Goal: Find specific page/section: Find specific page/section

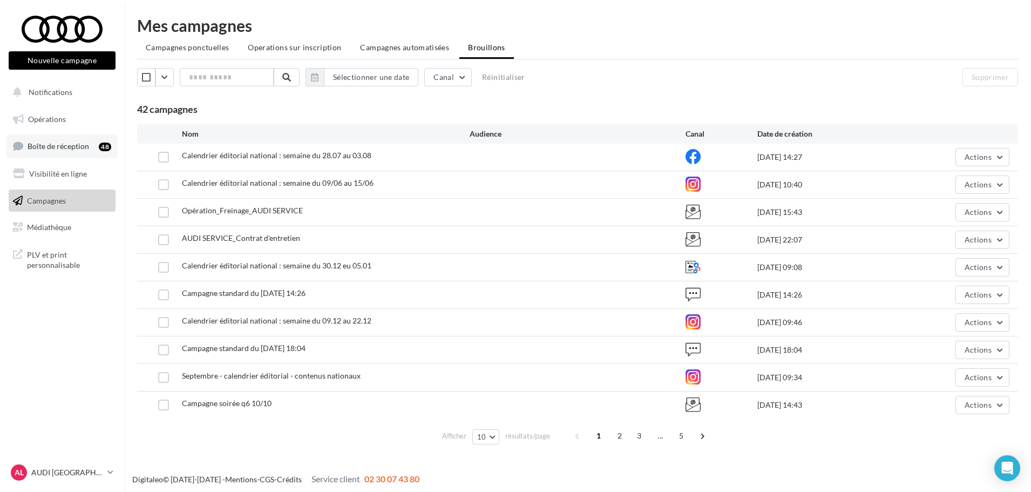
click at [72, 139] on link "Boîte de réception 48" at bounding box center [61, 145] width 111 height 23
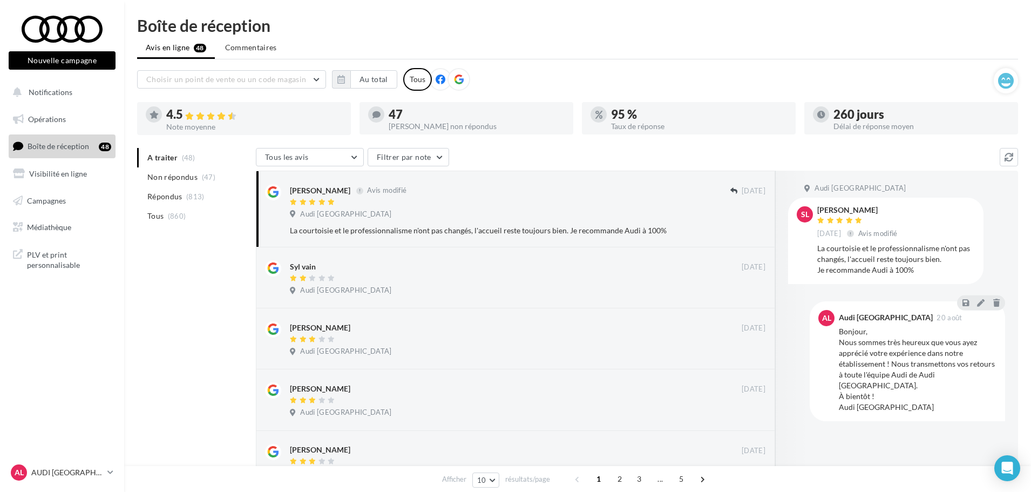
click at [190, 220] on li "Tous (860)" at bounding box center [194, 215] width 114 height 19
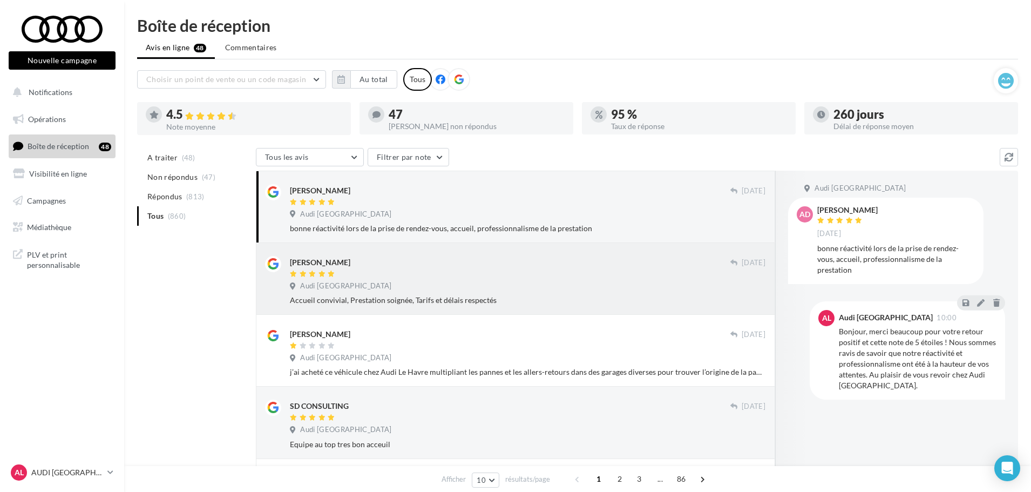
click at [691, 272] on div at bounding box center [510, 274] width 440 height 9
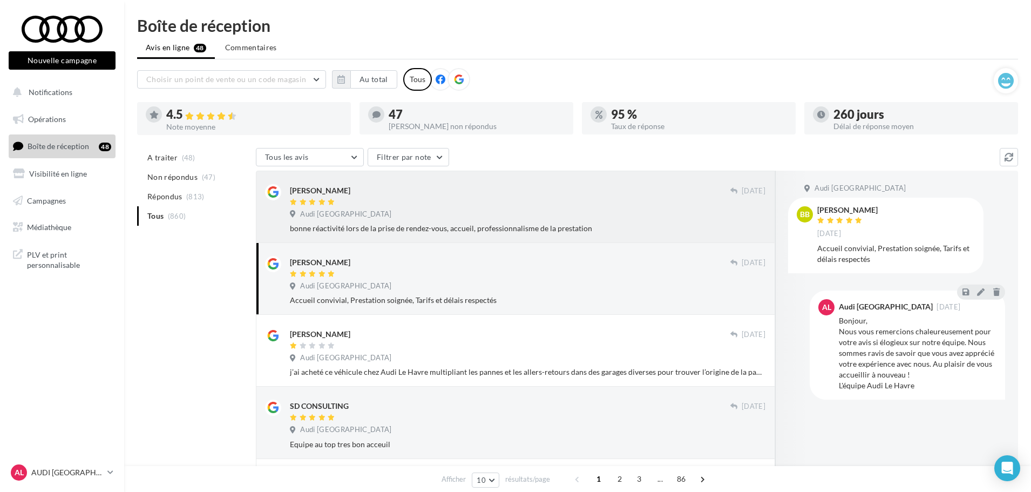
click at [681, 214] on div "Audi [GEOGRAPHIC_DATA]" at bounding box center [527, 215] width 475 height 12
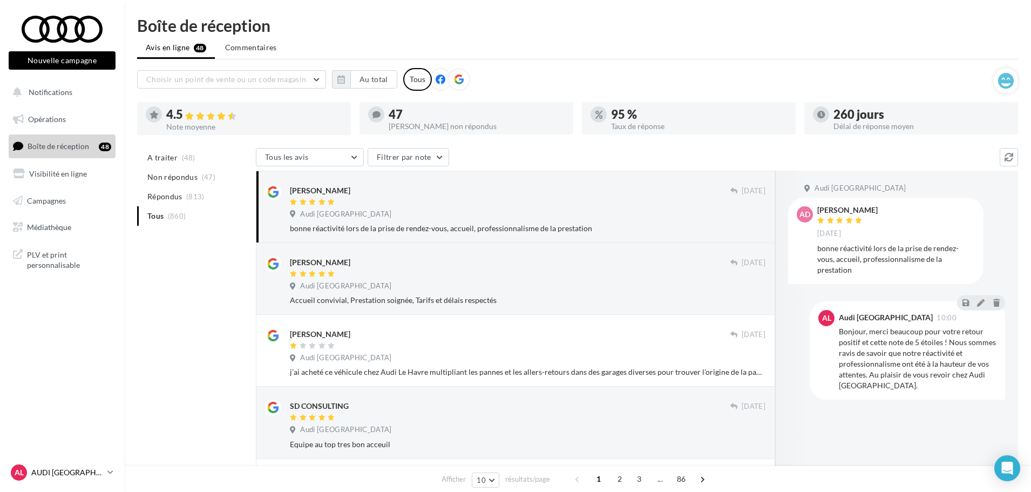
click at [50, 471] on p "AUDI [GEOGRAPHIC_DATA]" at bounding box center [67, 472] width 72 height 11
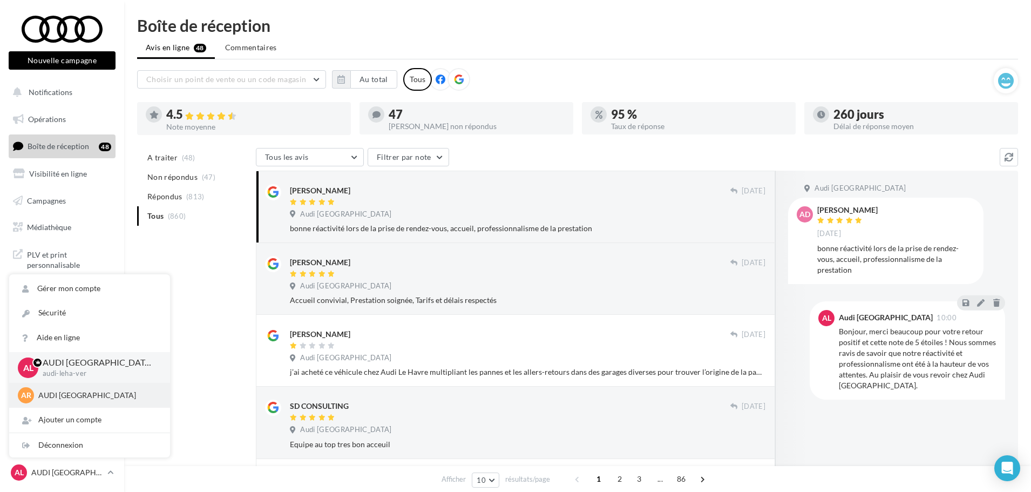
click at [51, 394] on p "AUDI [GEOGRAPHIC_DATA]" at bounding box center [97, 395] width 119 height 11
